Goal: Entertainment & Leisure: Consume media (video, audio)

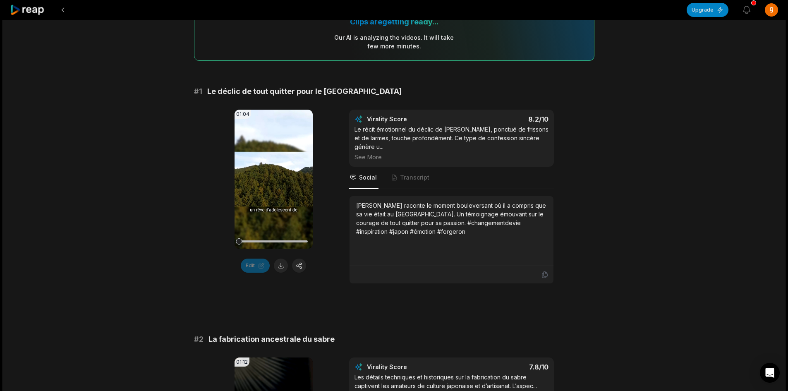
scroll to position [83, 0]
click at [280, 263] on button at bounding box center [281, 266] width 14 height 14
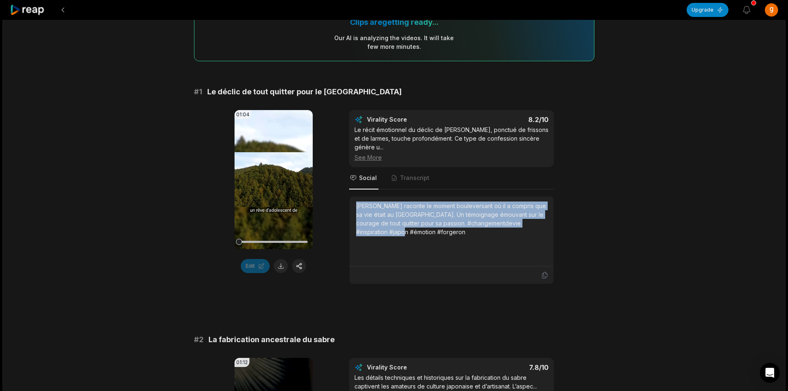
drag, startPoint x: 406, startPoint y: 232, endPoint x: 343, endPoint y: 207, distance: 67.3
click at [343, 207] on div "01:04 Your browser does not support mp4 format. Edit Virality Score 8.2 /10 Le …" at bounding box center [394, 197] width 400 height 174
copy div "[PERSON_NAME] raconte le moment bouleversant où il a compris que sa vie était a…"
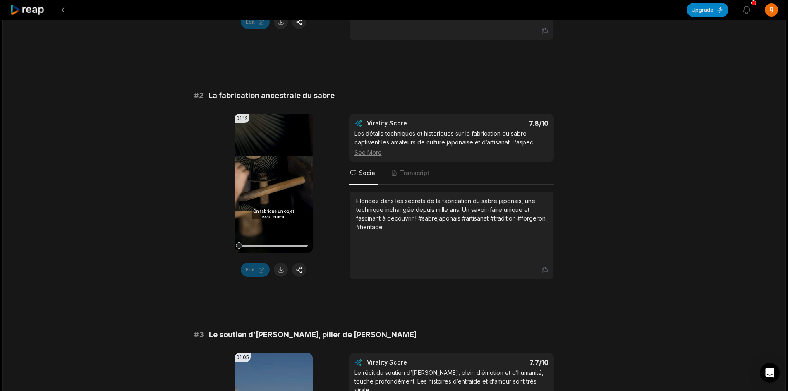
scroll to position [331, 0]
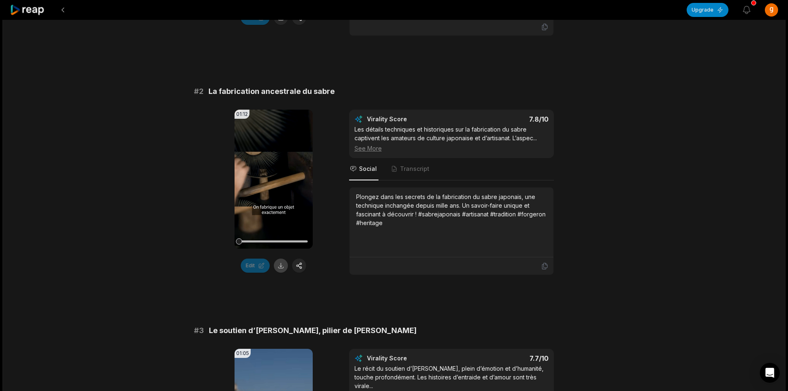
click at [279, 265] on button at bounding box center [281, 265] width 14 height 14
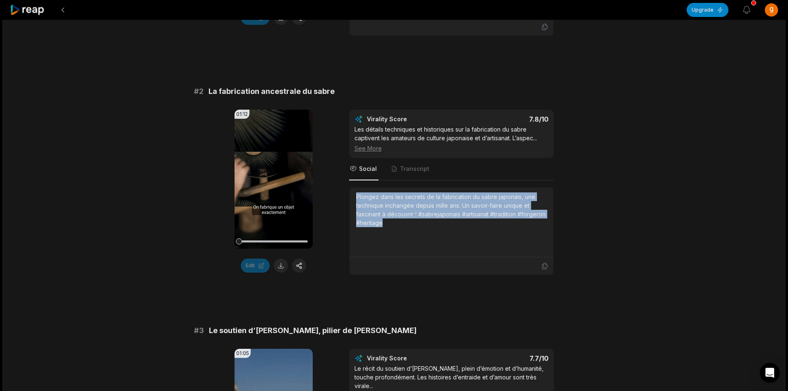
drag, startPoint x: 385, startPoint y: 224, endPoint x: 353, endPoint y: 201, distance: 39.4
click at [353, 201] on div "Plongez dans les secrets de la fabrication du sabre japonais, une technique inc…" at bounding box center [451, 222] width 204 height 70
copy div "Plongez dans les secrets de la fabrication du sabre japonais, une technique inc…"
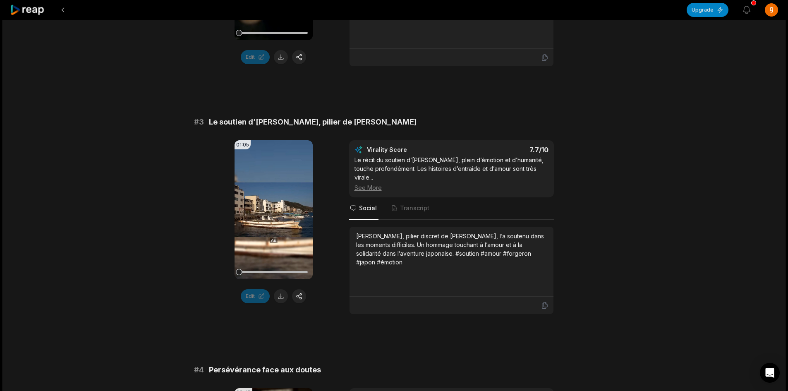
scroll to position [579, 0]
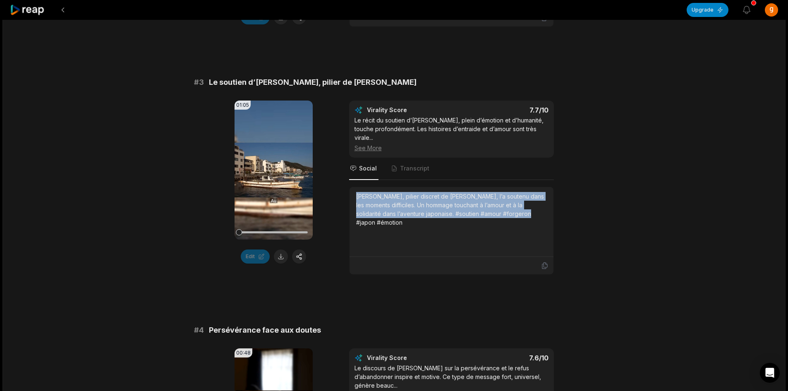
drag, startPoint x: 533, startPoint y: 205, endPoint x: 344, endPoint y: 185, distance: 190.0
click at [344, 185] on div "01:05 Your browser does not support mp4 format. Edit Virality Score 7.7 /10 Le …" at bounding box center [394, 187] width 400 height 174
copy div "[PERSON_NAME], pilier discret de [PERSON_NAME], l’a soutenu dans les moments di…"
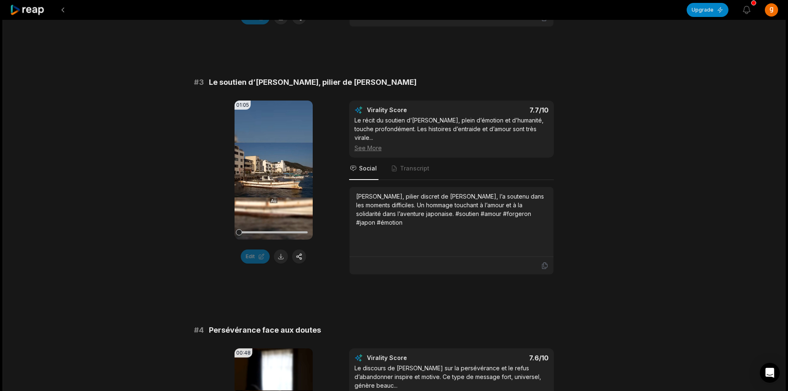
click at [284, 259] on button at bounding box center [281, 256] width 14 height 14
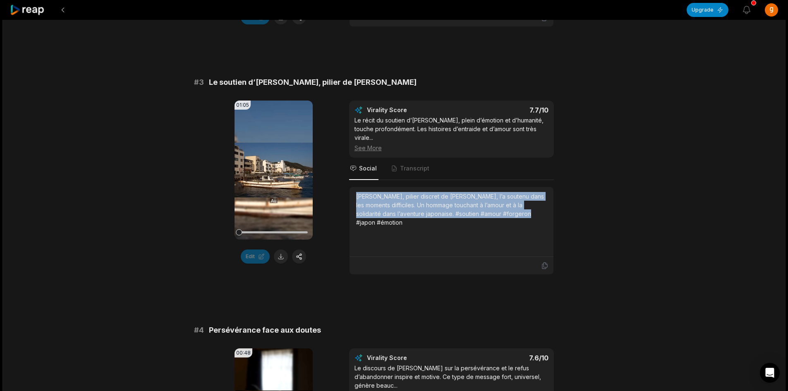
drag, startPoint x: 542, startPoint y: 202, endPoint x: 355, endPoint y: 186, distance: 187.2
click at [355, 187] on div "[PERSON_NAME], pilier discret de [PERSON_NAME], l’a soutenu dans les moments di…" at bounding box center [451, 222] width 204 height 70
copy div "[PERSON_NAME], pilier discret de [PERSON_NAME], l’a soutenu dans les moments di…"
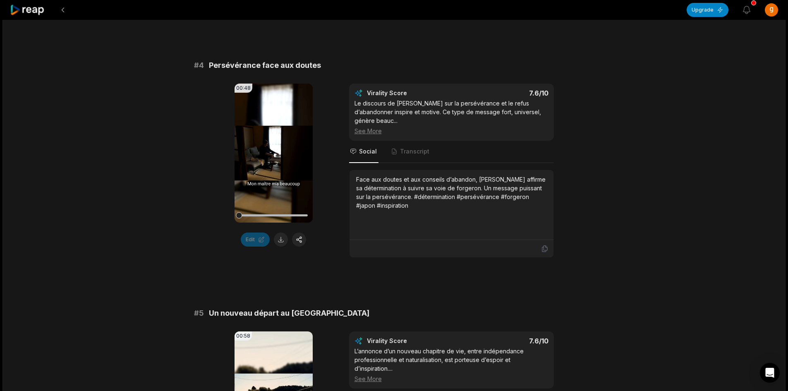
scroll to position [827, 0]
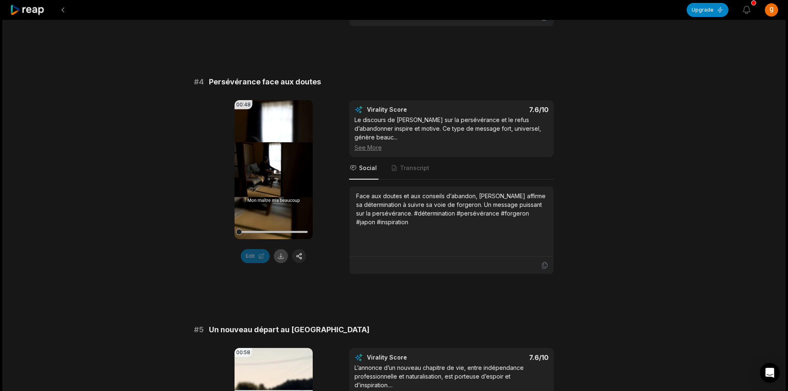
click at [281, 249] on button at bounding box center [281, 256] width 14 height 14
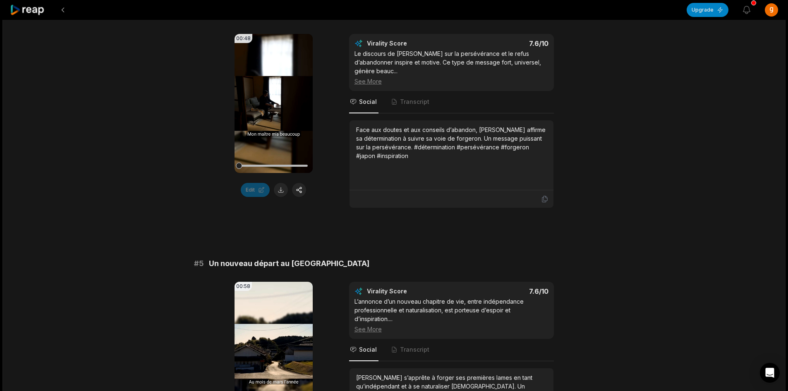
scroll to position [744, 0]
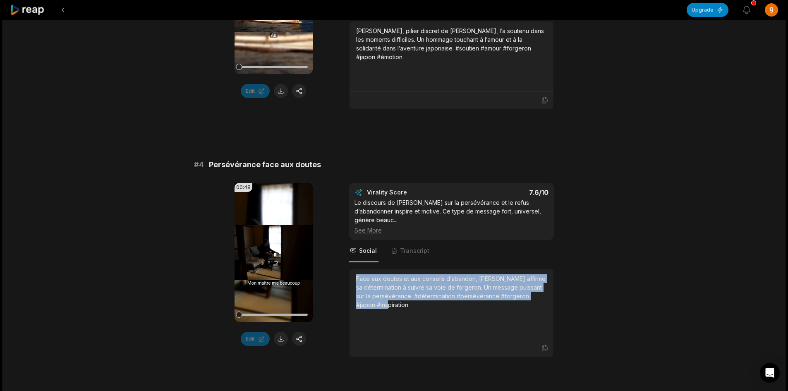
drag, startPoint x: 394, startPoint y: 287, endPoint x: 339, endPoint y: 261, distance: 60.5
click at [339, 261] on div "00:48 Your browser does not support mp4 format. Edit Virality Score 7.6 /10 Le …" at bounding box center [394, 270] width 400 height 174
copy div "Face aux doutes et aux conseils d’abandon, [PERSON_NAME] affirme sa déterminati…"
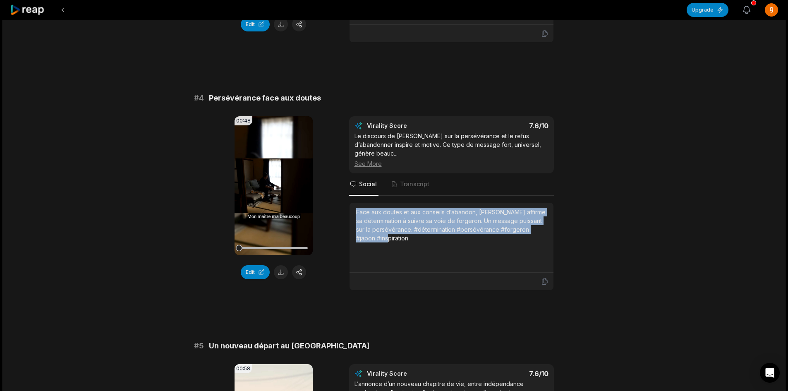
scroll to position [678, 0]
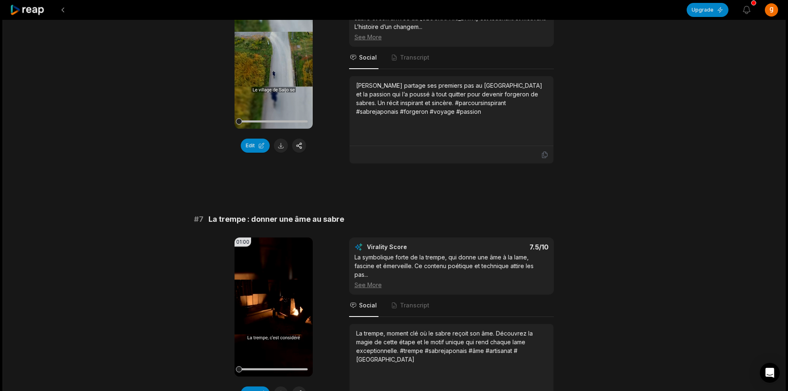
scroll to position [1422, 0]
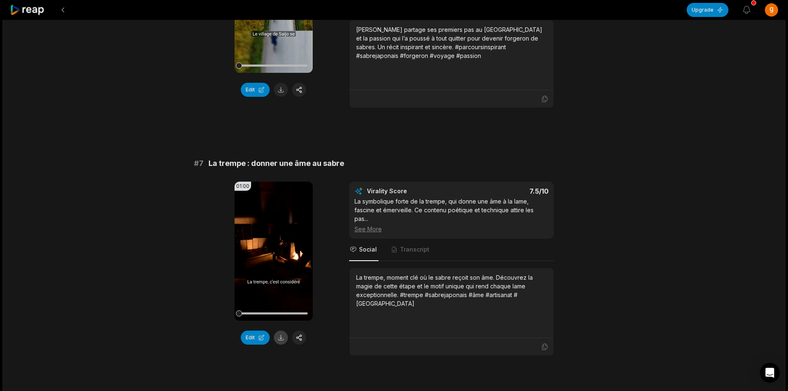
click at [282, 330] on button at bounding box center [281, 337] width 14 height 14
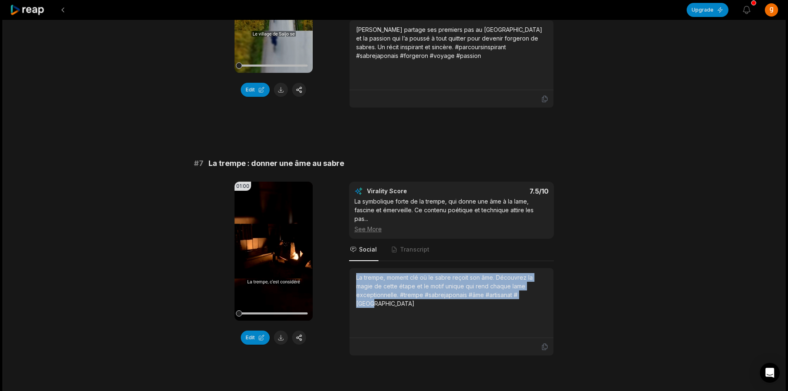
drag, startPoint x: 534, startPoint y: 269, endPoint x: 353, endPoint y: 253, distance: 181.8
click at [353, 268] on div "La trempe, moment clé où le sabre reçoit son âme. Découvrez la magie de cette é…" at bounding box center [451, 303] width 204 height 70
copy div "La trempe, moment clé où le sabre reçoit son âme. Découvrez la magie de cette é…"
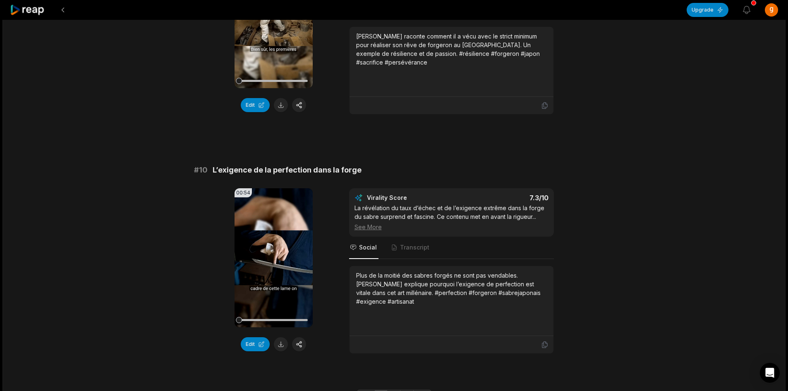
scroll to position [2160, 0]
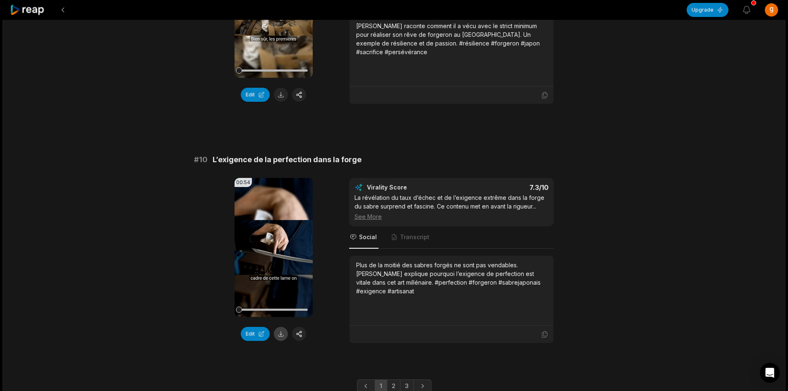
click at [284, 327] on button at bounding box center [281, 334] width 14 height 14
click at [281, 327] on button at bounding box center [281, 334] width 14 height 14
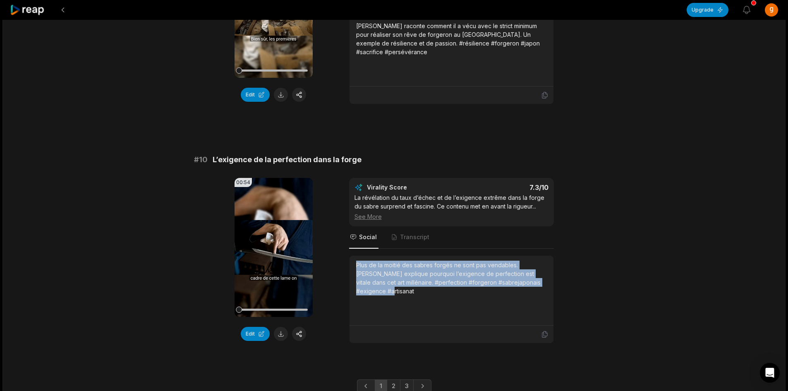
drag, startPoint x: 390, startPoint y: 256, endPoint x: 351, endPoint y: 230, distance: 47.5
click at [351, 256] on div "Plus de la moitié des sabres forgés ne sont pas vendables. [PERSON_NAME] expliq…" at bounding box center [451, 291] width 204 height 70
copy div "Plus de la moitié des sabres forgés ne sont pas vendables. [PERSON_NAME] expliq…"
